Goal: Check status: Check status

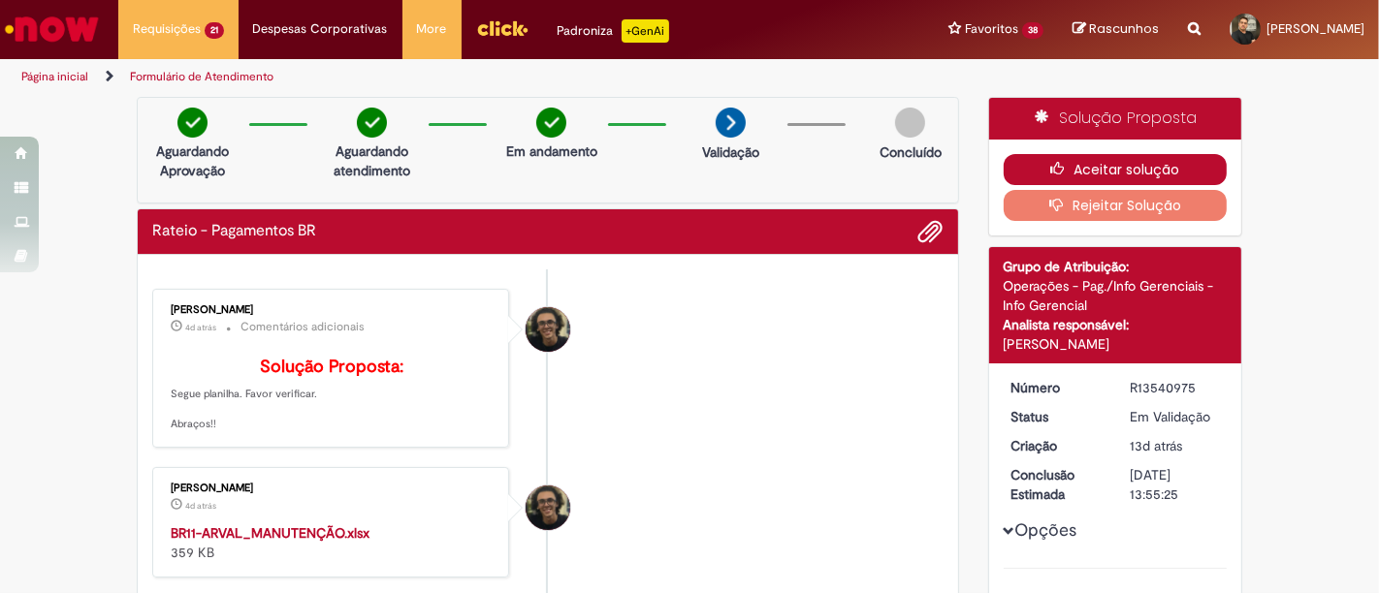
click at [1063, 162] on icon "button" at bounding box center [1061, 169] width 23 height 14
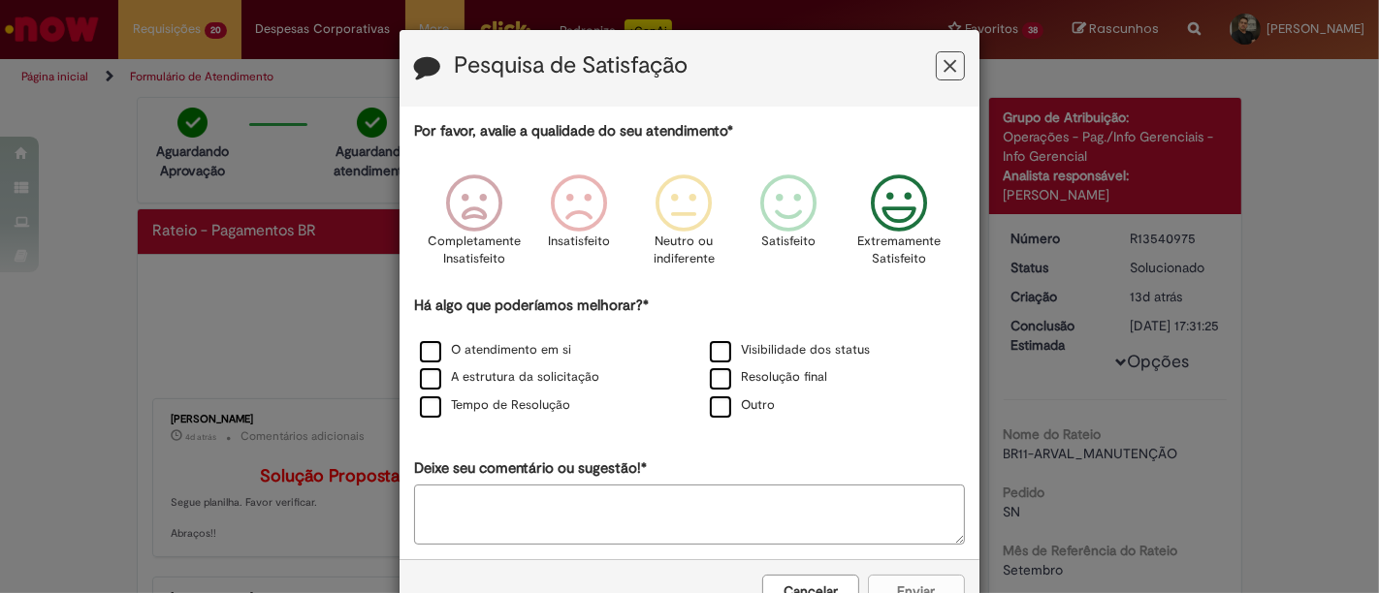
click at [874, 200] on icon "Feedback" at bounding box center [899, 204] width 73 height 58
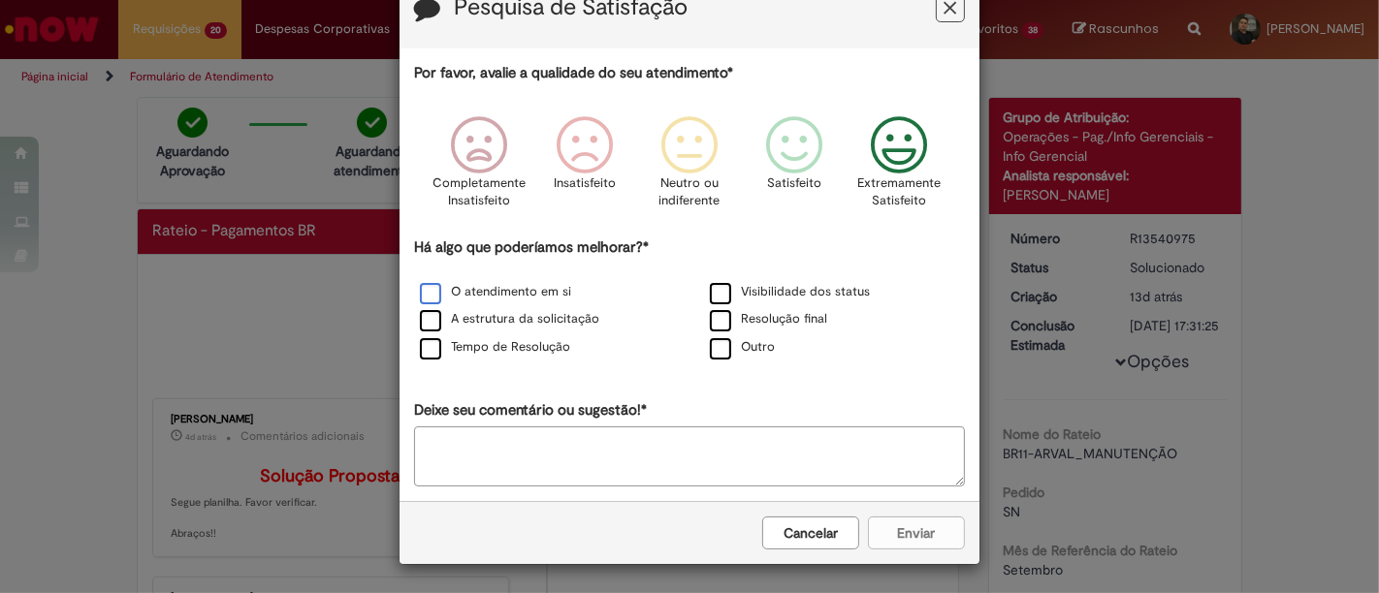
click at [420, 296] on label "O atendimento em si" at bounding box center [495, 292] width 151 height 18
click at [710, 295] on label "Visibilidade dos status" at bounding box center [790, 293] width 160 height 18
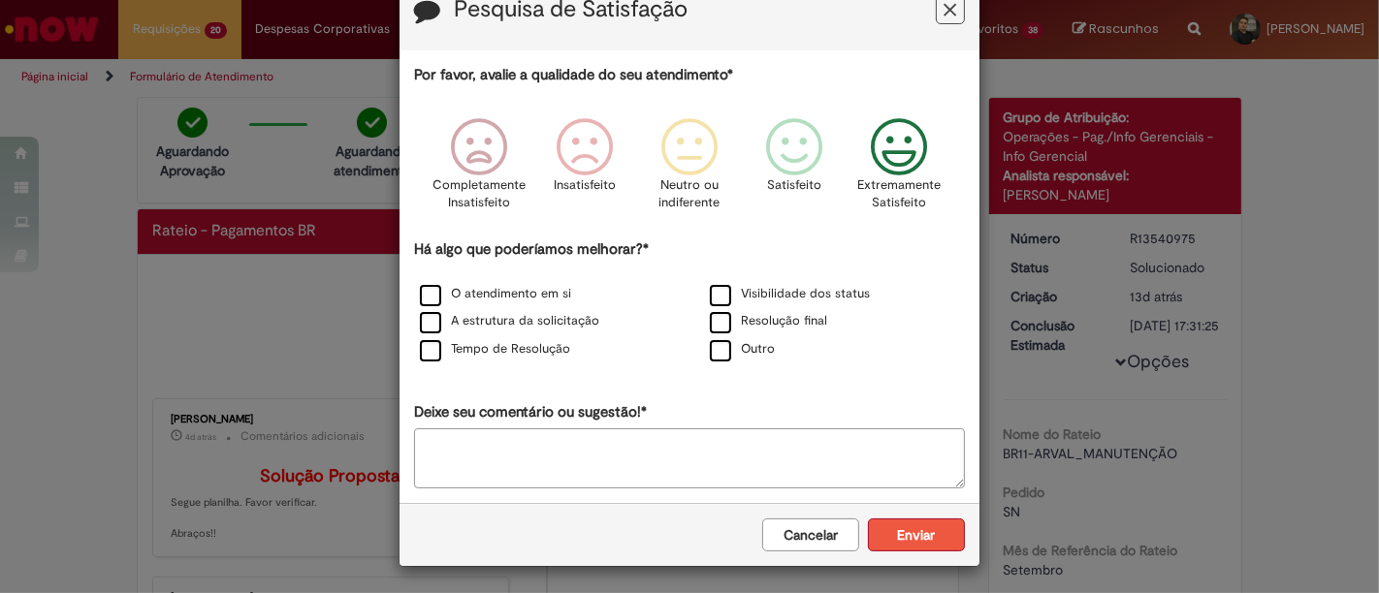
click at [930, 535] on button "Enviar" at bounding box center [916, 535] width 97 height 33
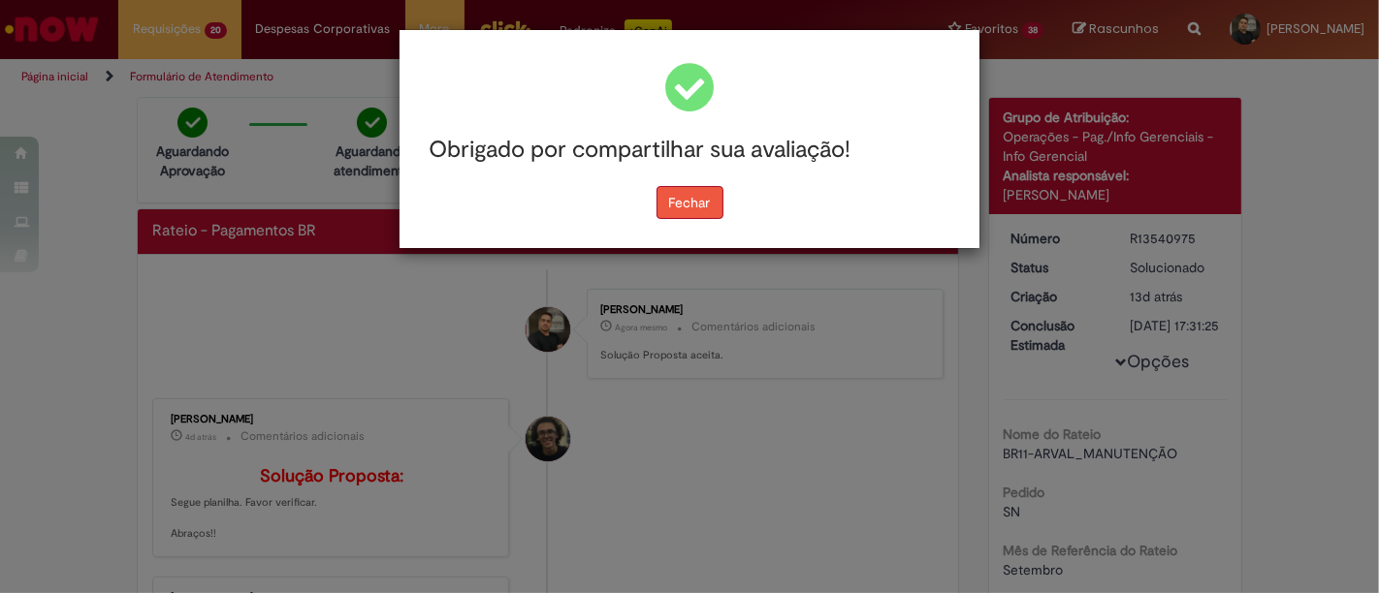
click at [689, 214] on button "Fechar" at bounding box center [689, 202] width 67 height 33
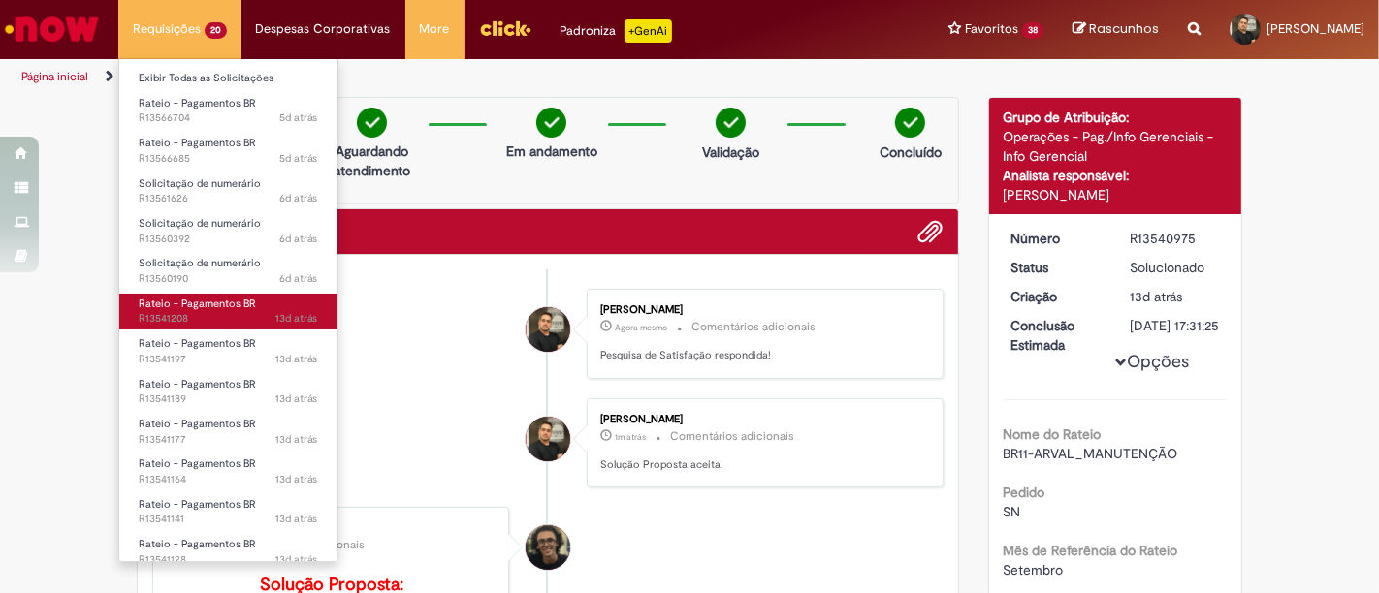
scroll to position [333, 0]
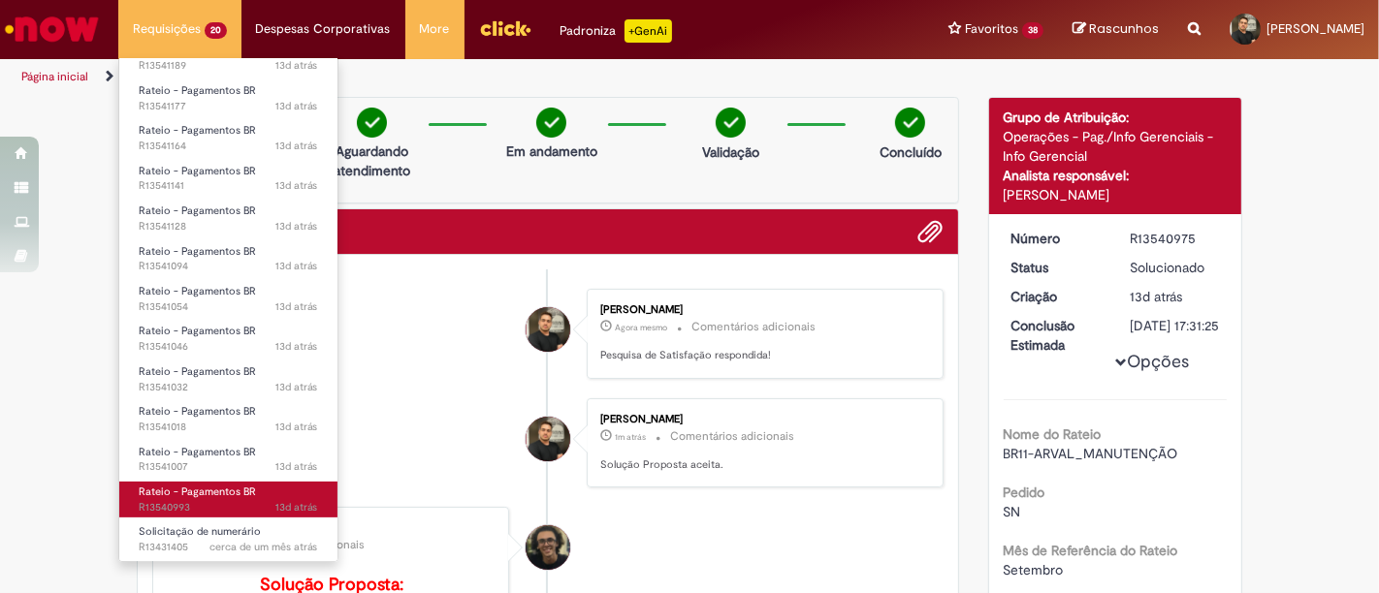
click at [261, 491] on link "Rateio - Pagamentos BR 13d atrás 13 dias atrás R13540993" at bounding box center [228, 500] width 218 height 36
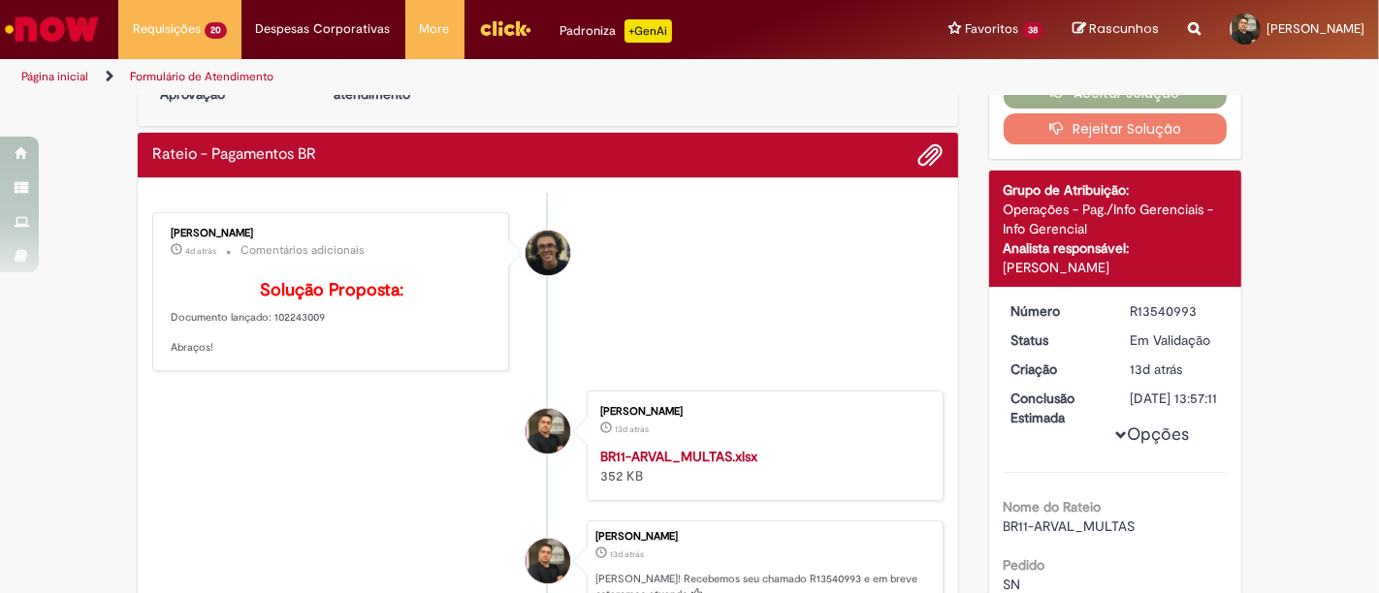
scroll to position [75, 0]
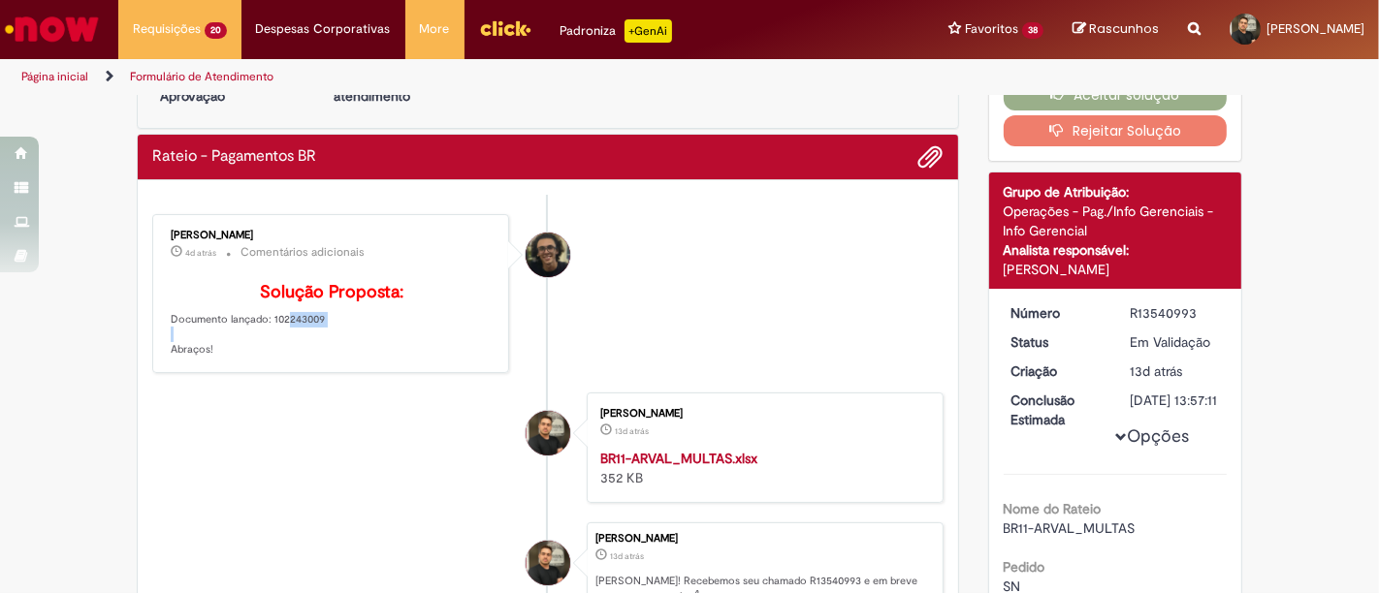
drag, startPoint x: 324, startPoint y: 347, endPoint x: 265, endPoint y: 344, distance: 59.2
click at [265, 344] on p "Solução Proposta: Documento lançado: 102243009 Abraços!" at bounding box center [332, 320] width 323 height 75
click at [717, 467] on strong "BR11-ARVAL_MULTAS.xlsx" at bounding box center [678, 458] width 157 height 17
click at [313, 344] on p "Solução Proposta: Documento lançado: 102243009 Abraços!" at bounding box center [332, 320] width 323 height 75
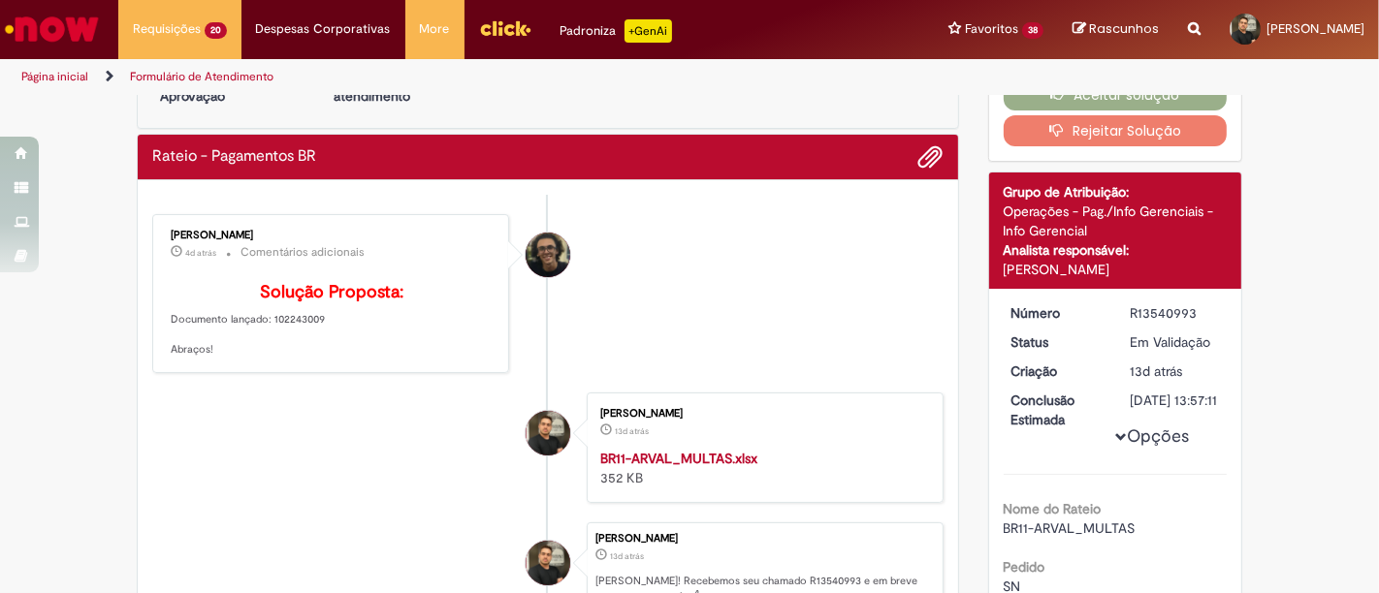
click at [681, 467] on strong "BR11-ARVAL_MULTAS.xlsx" at bounding box center [678, 458] width 157 height 17
drag, startPoint x: 314, startPoint y: 347, endPoint x: 262, endPoint y: 343, distance: 52.5
click at [262, 343] on p "Solução Proposta: Documento lançado: 102243009 Abraços!" at bounding box center [332, 320] width 323 height 75
copy p "102243009"
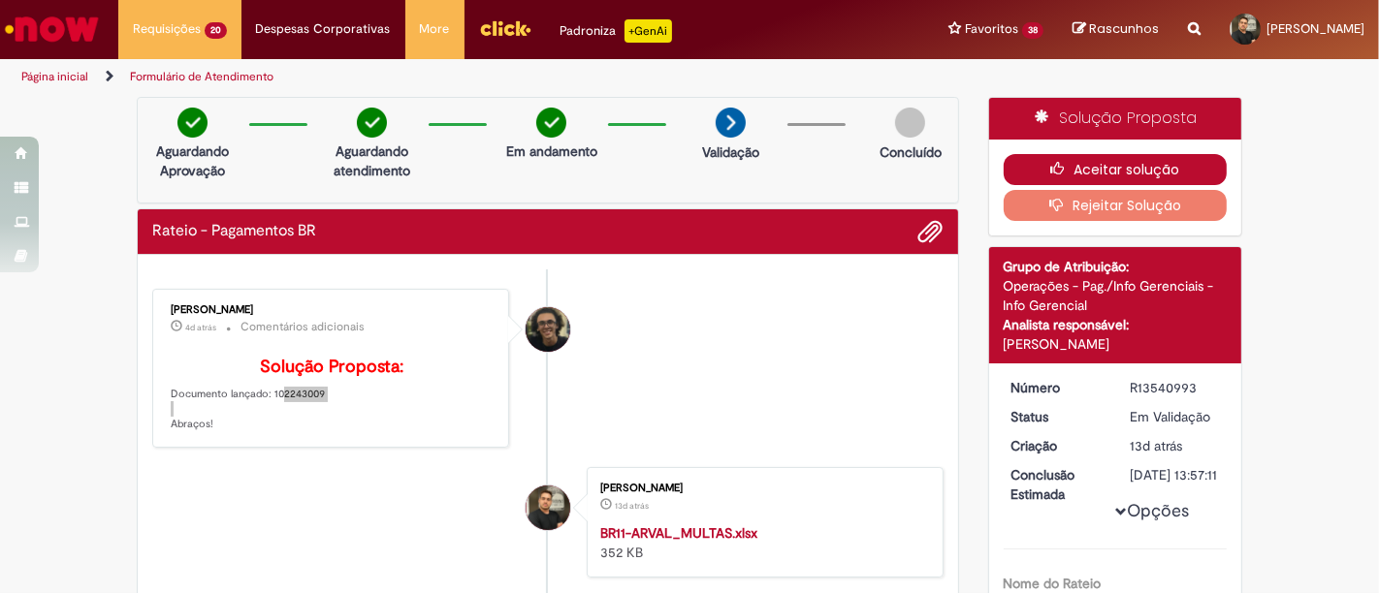
click at [1090, 182] on button "Aceitar solução" at bounding box center [1115, 169] width 224 height 31
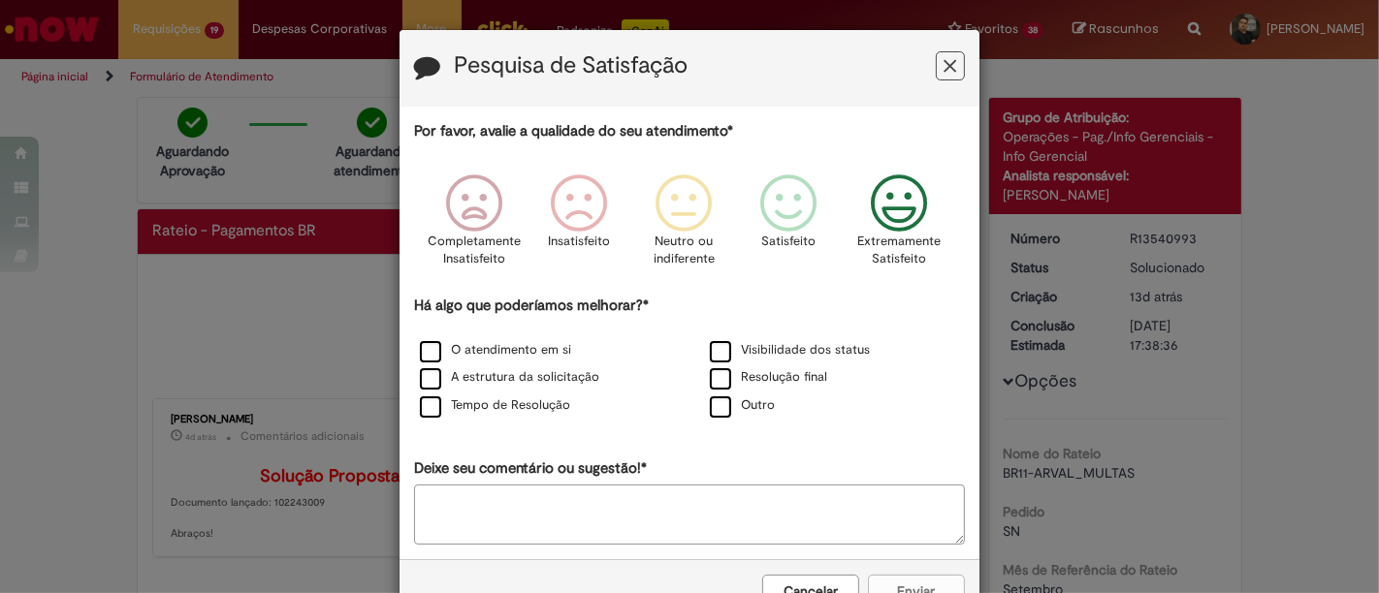
click at [893, 195] on icon "Feedback" at bounding box center [899, 204] width 73 height 58
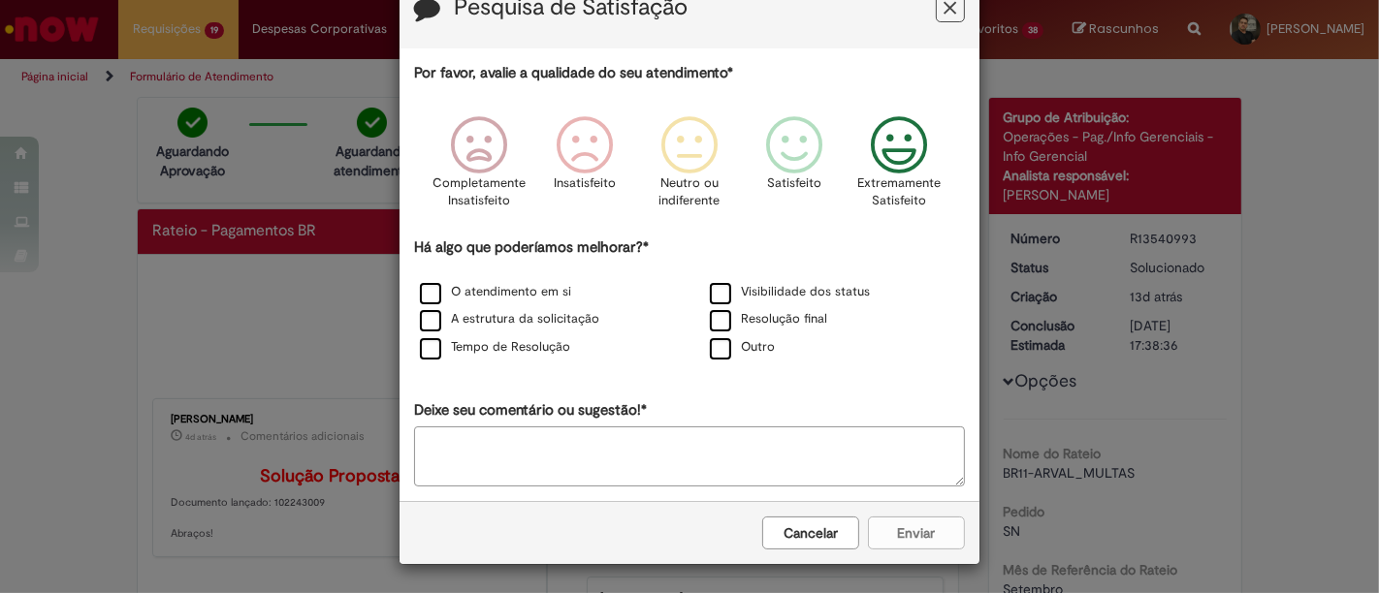
click at [888, 532] on div "Cancelar Enviar" at bounding box center [689, 532] width 580 height 63
click at [714, 298] on label "Visibilidade dos status" at bounding box center [790, 292] width 160 height 18
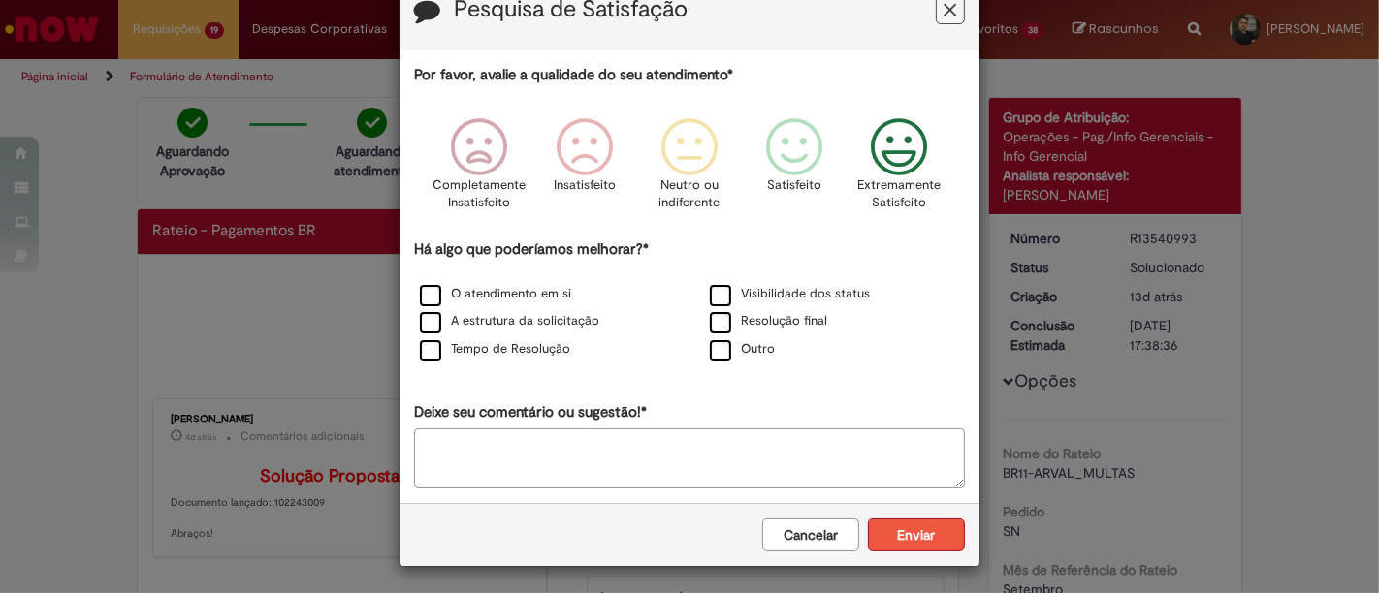
click at [915, 546] on button "Enviar" at bounding box center [916, 535] width 97 height 33
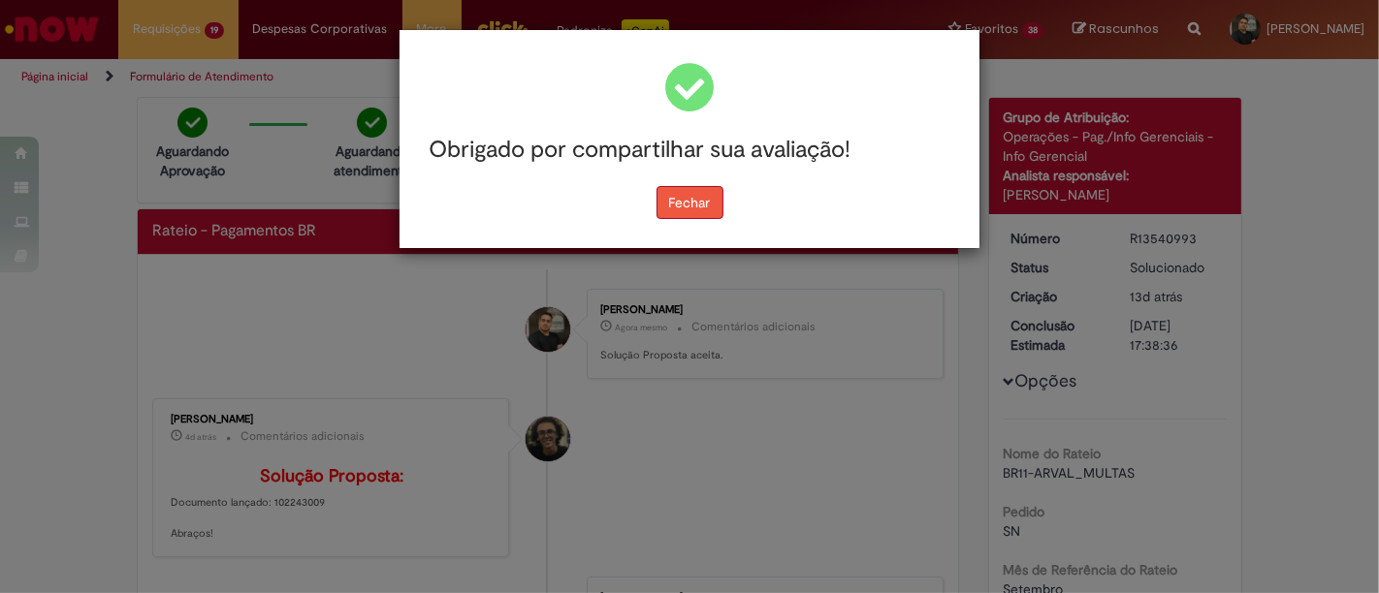
click at [687, 200] on button "Fechar" at bounding box center [689, 202] width 67 height 33
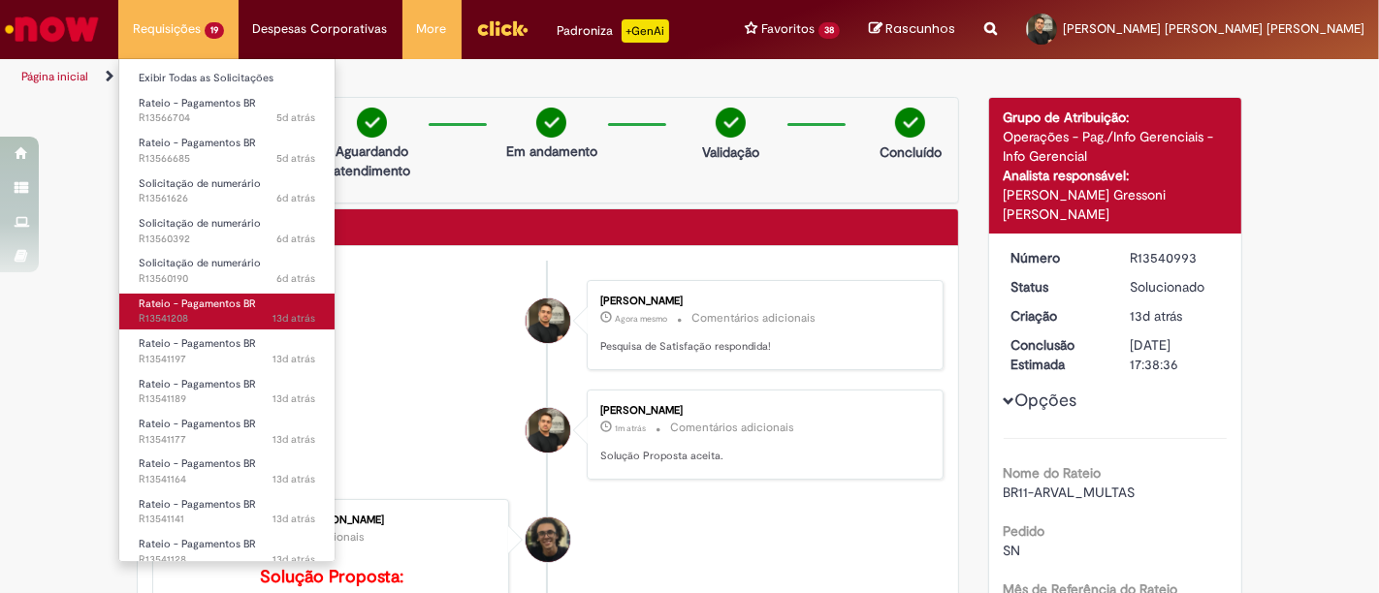
scroll to position [293, 0]
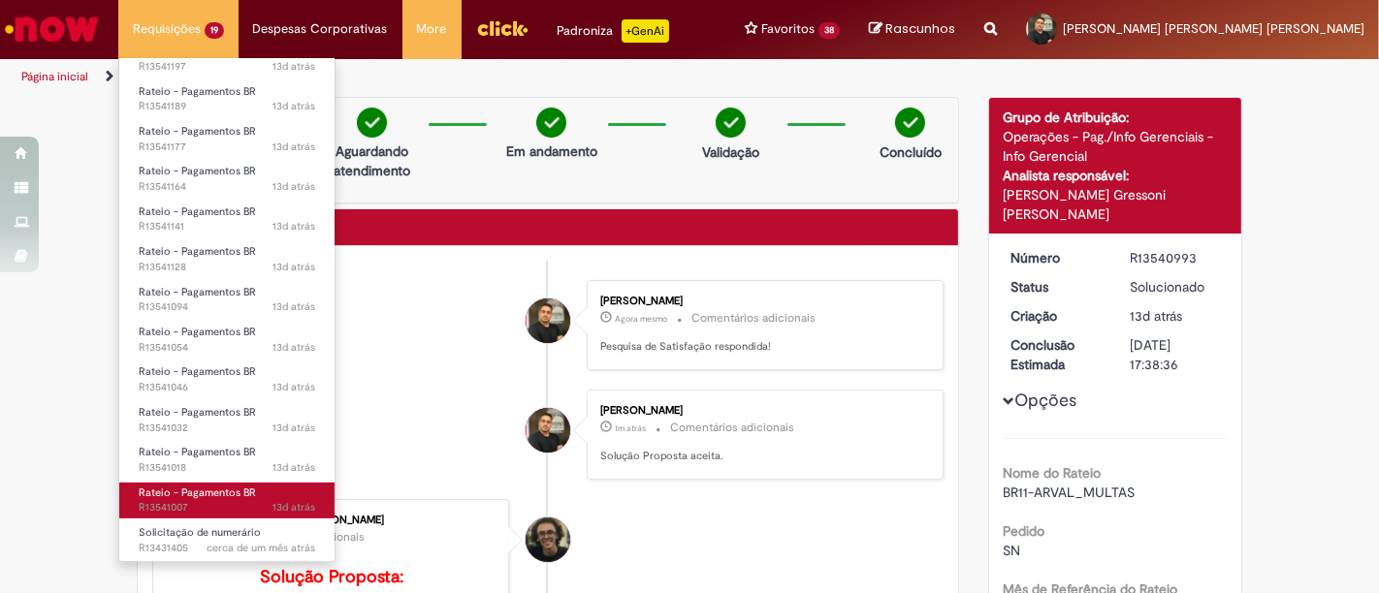
click at [243, 490] on span "Rateio - Pagamentos BR" at bounding box center [197, 493] width 117 height 15
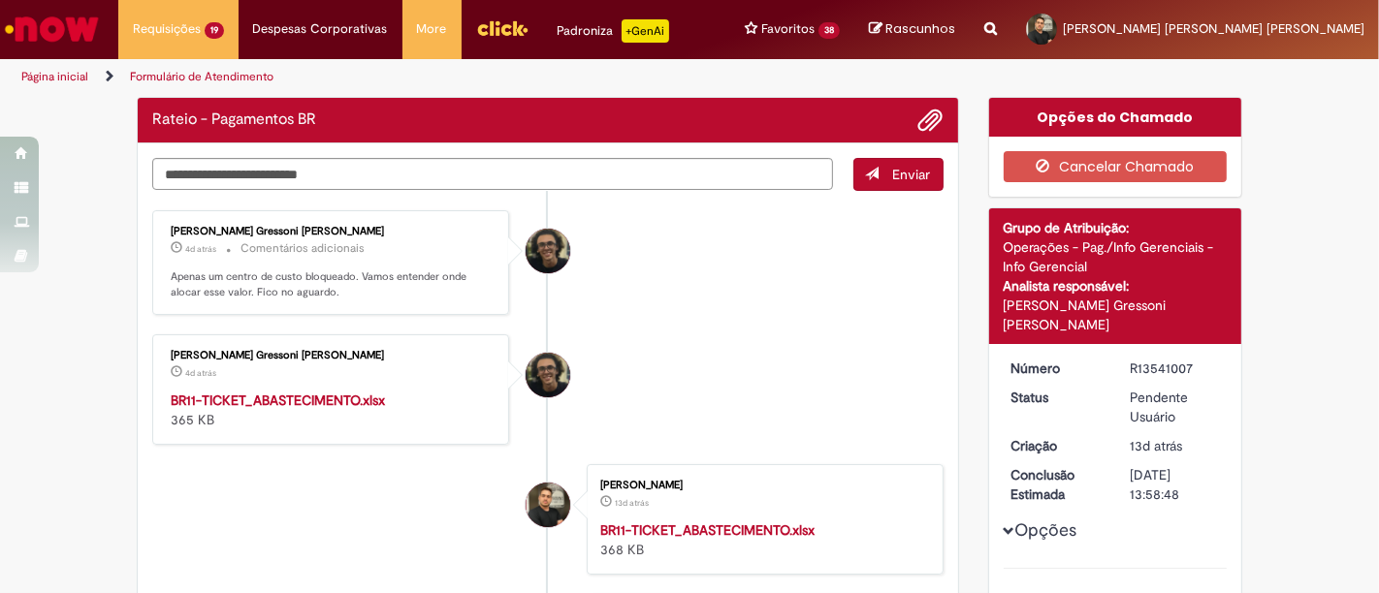
click at [728, 418] on li "[PERSON_NAME] Gressoni [PERSON_NAME] 4d atrás 4 [PERSON_NAME] atrás BR11-TICKET…" at bounding box center [547, 389] width 791 height 111
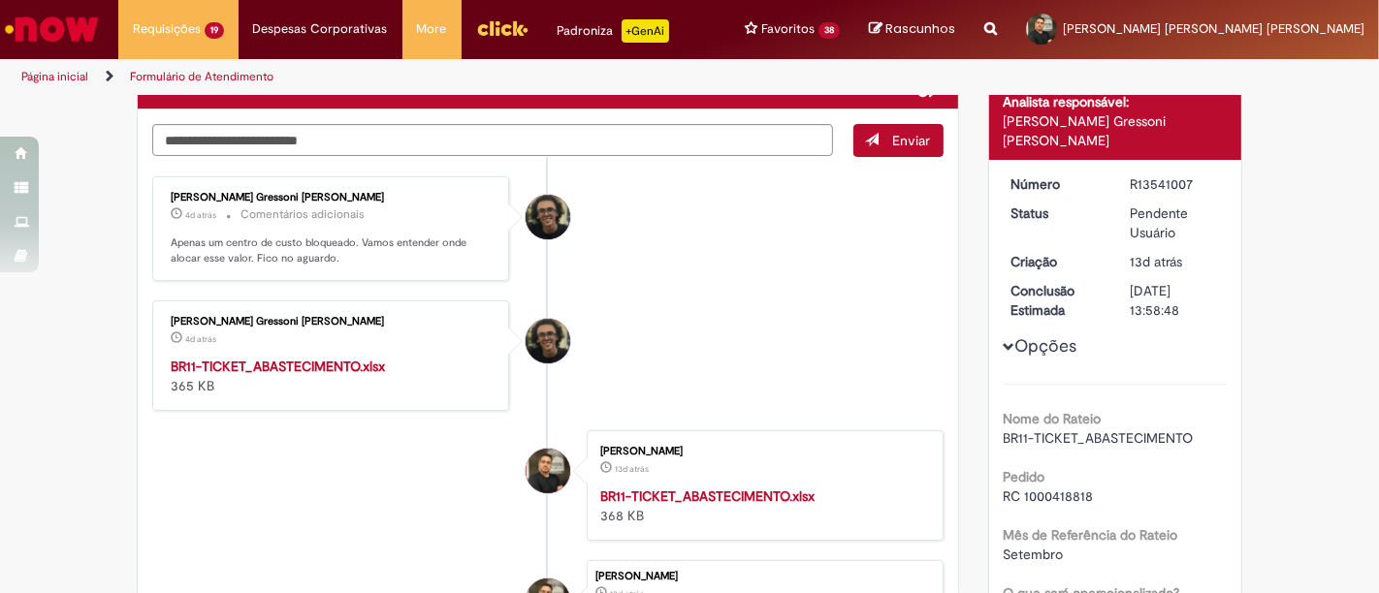
scroll to position [178, 0]
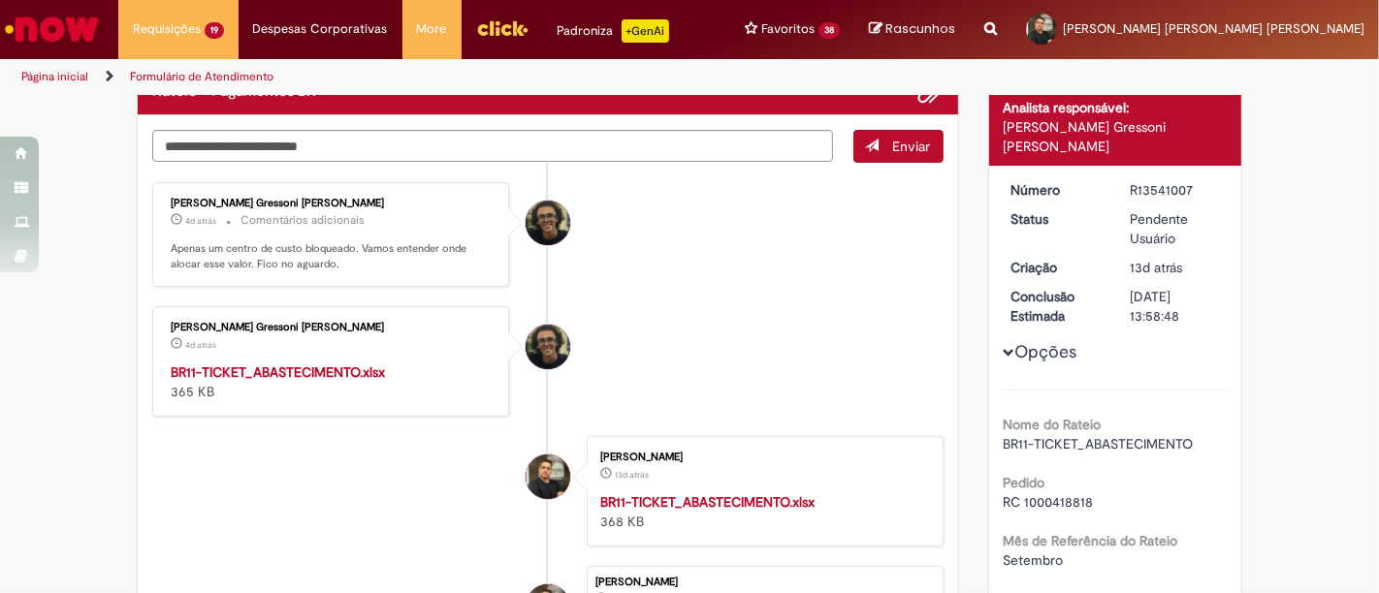
click at [324, 369] on strong "BR11-TICKET_ABASTECIMENTO.xlsx" at bounding box center [278, 372] width 214 height 17
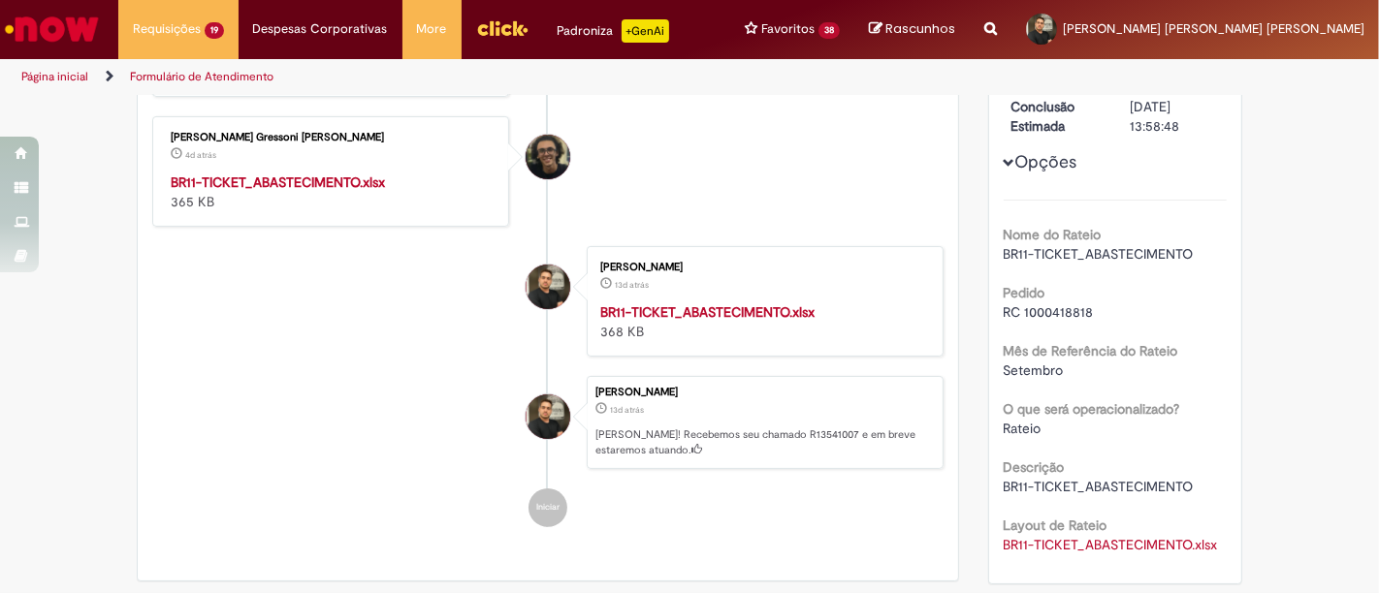
scroll to position [118, 0]
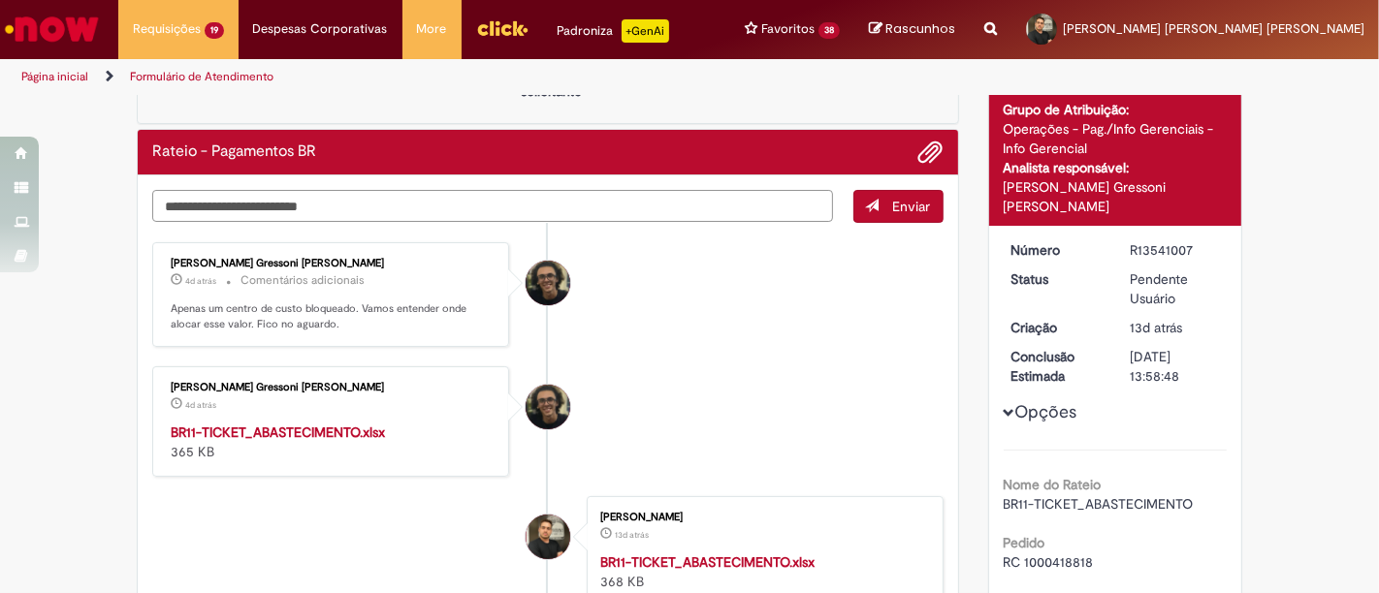
click at [696, 211] on textarea "Digite sua mensagem aqui..." at bounding box center [492, 206] width 681 height 32
type textarea "*"
click at [199, 205] on textarea "**********" at bounding box center [492, 206] width 681 height 32
click at [353, 202] on textarea "**********" at bounding box center [492, 206] width 681 height 32
type textarea "**********"
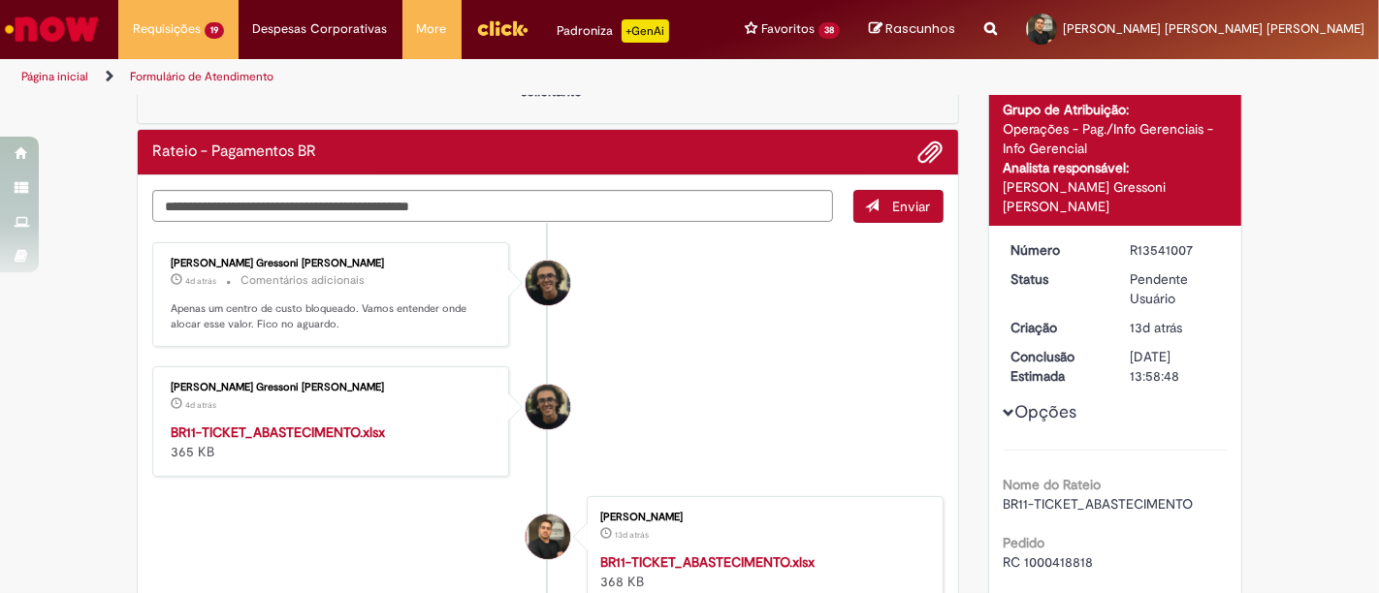
click at [925, 216] on button "Enviar" at bounding box center [898, 206] width 90 height 33
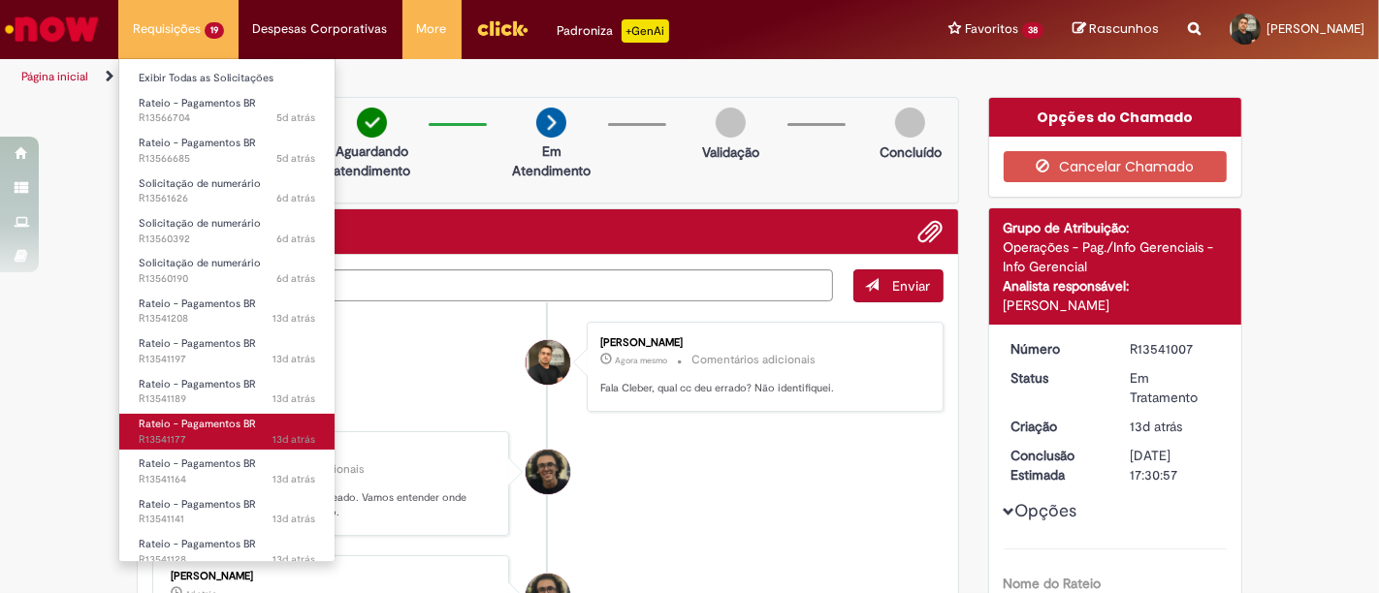
scroll to position [293, 0]
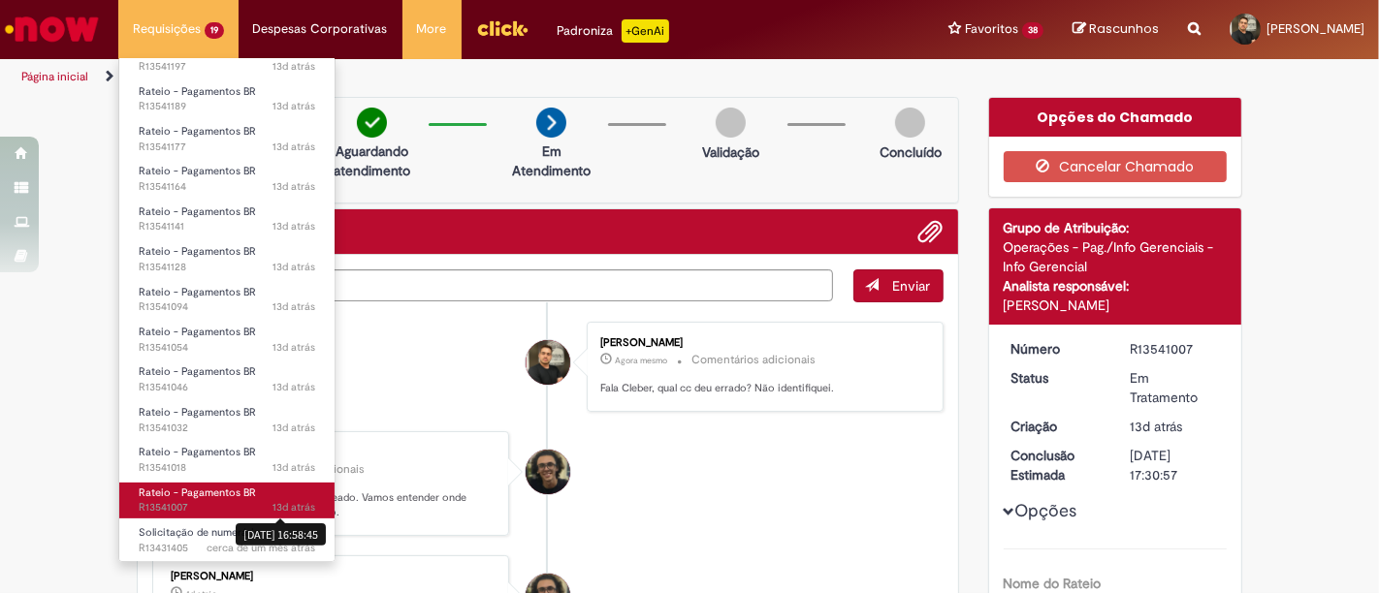
click at [272, 511] on span "13d atrás" at bounding box center [293, 507] width 43 height 15
click at [226, 502] on span "13d atrás 13 dias atrás 16/09/2025 16:58:45 R13541007" at bounding box center [227, 508] width 176 height 16
click at [226, 502] on span "13d atrás 13 dias atrás R13541007" at bounding box center [227, 508] width 176 height 16
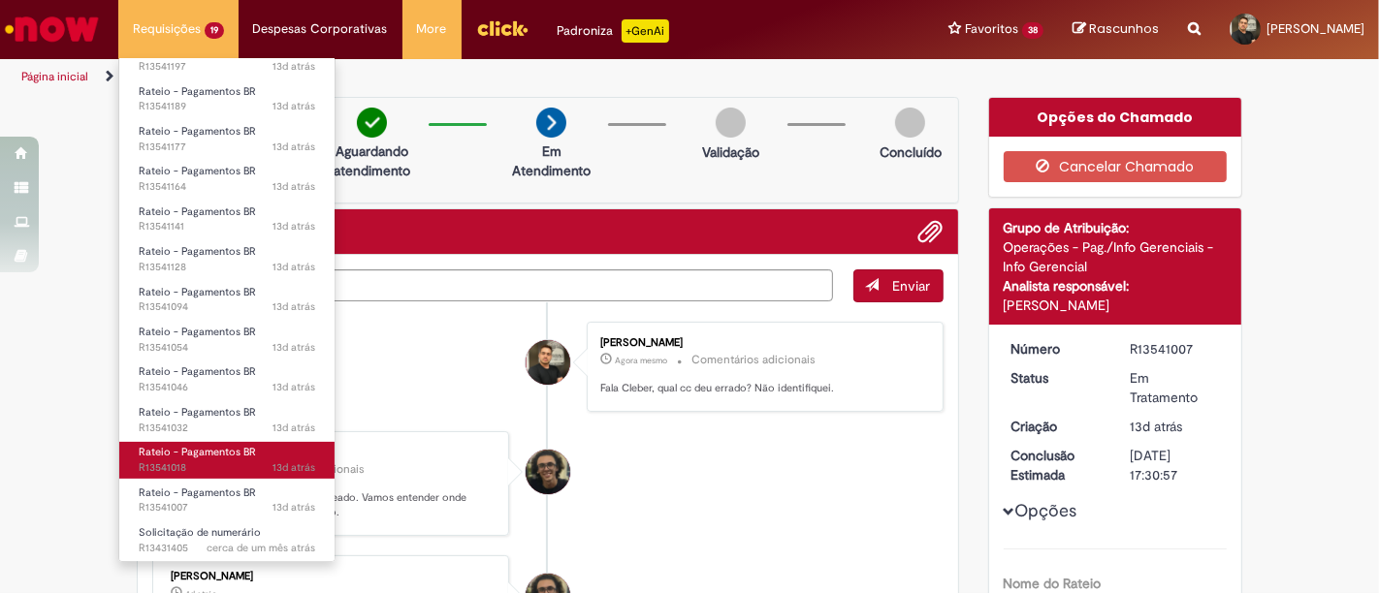
click at [212, 448] on span "Rateio - Pagamentos BR" at bounding box center [197, 452] width 117 height 15
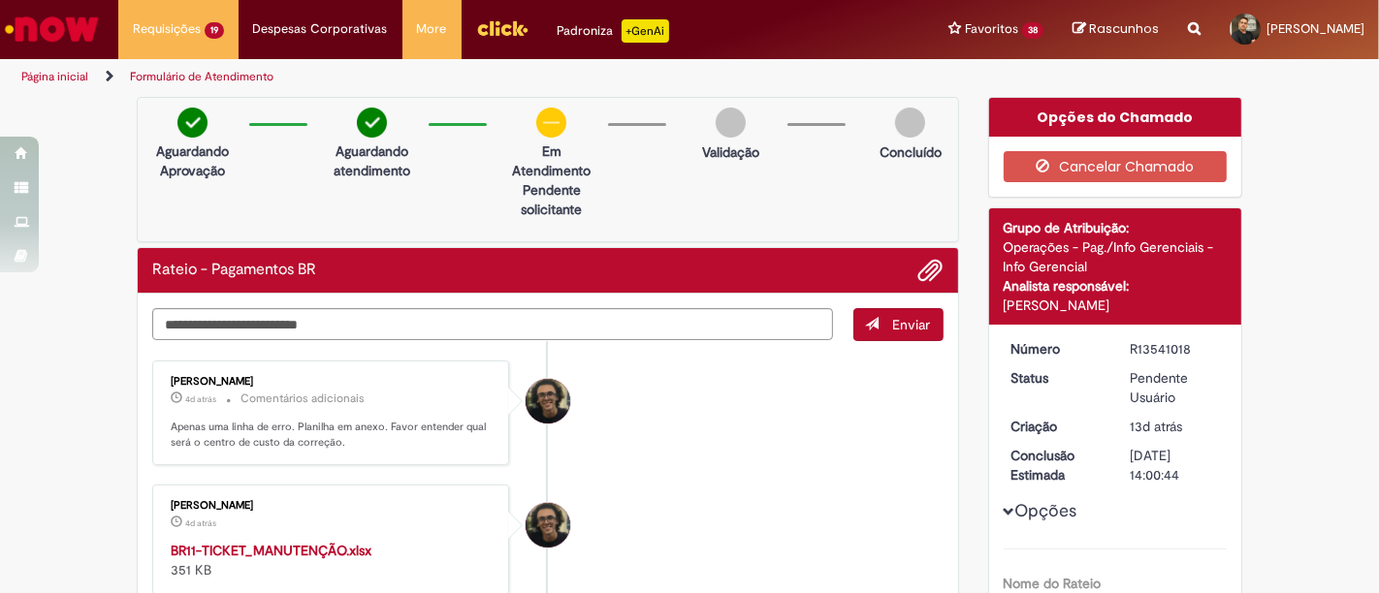
click at [848, 372] on li "Cleber Gressoni Rodrigues 4d atrás 4 dias atrás Comentários adicionais Apenas u…" at bounding box center [547, 414] width 791 height 106
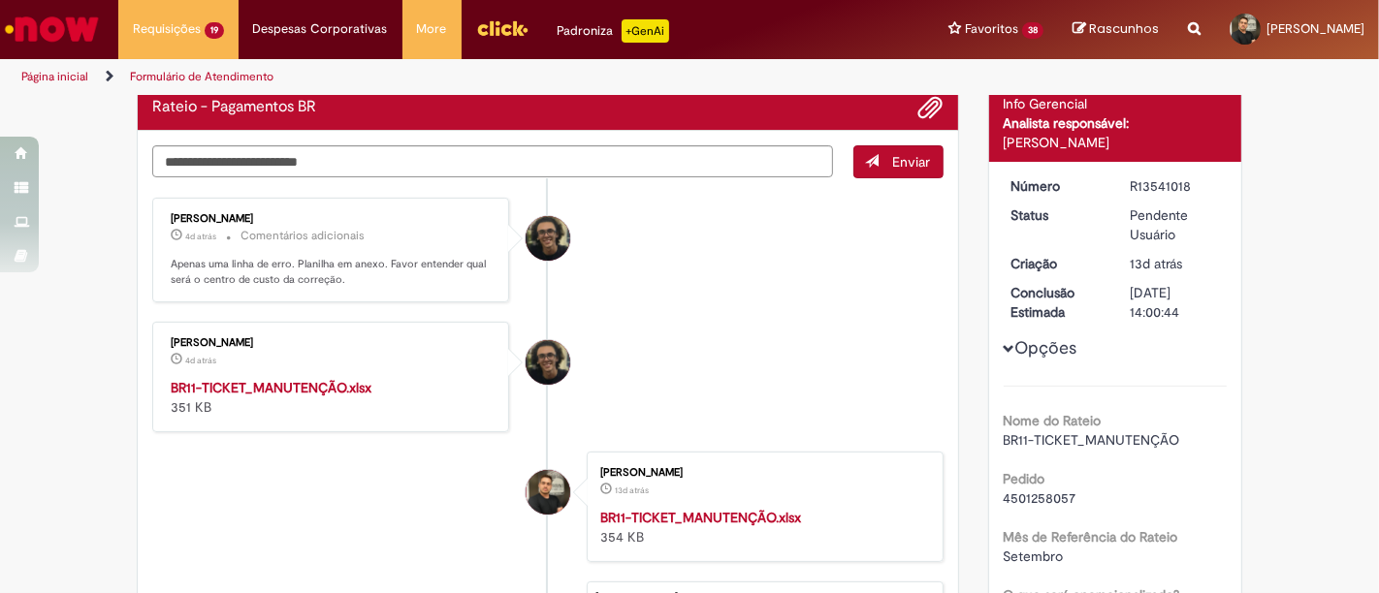
scroll to position [166, 0]
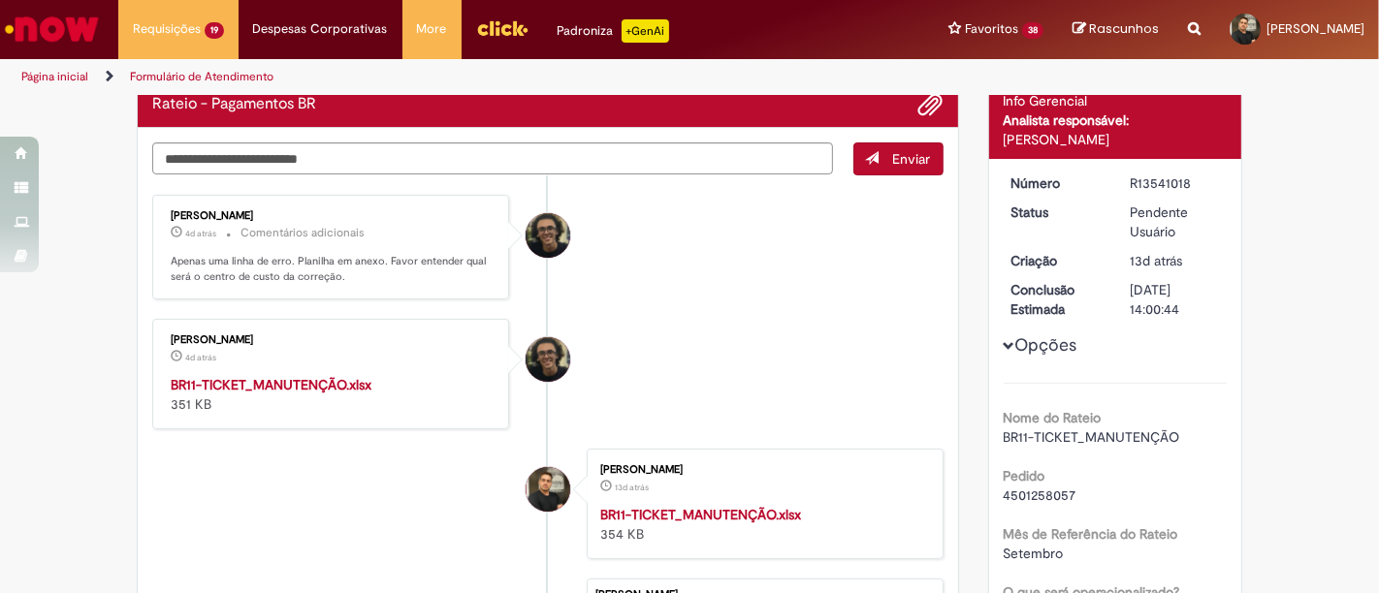
click at [359, 386] on strong "BR11-TICKET_MANUTENÇÃO.xlsx" at bounding box center [271, 384] width 201 height 17
